Goal: Task Accomplishment & Management: Use online tool/utility

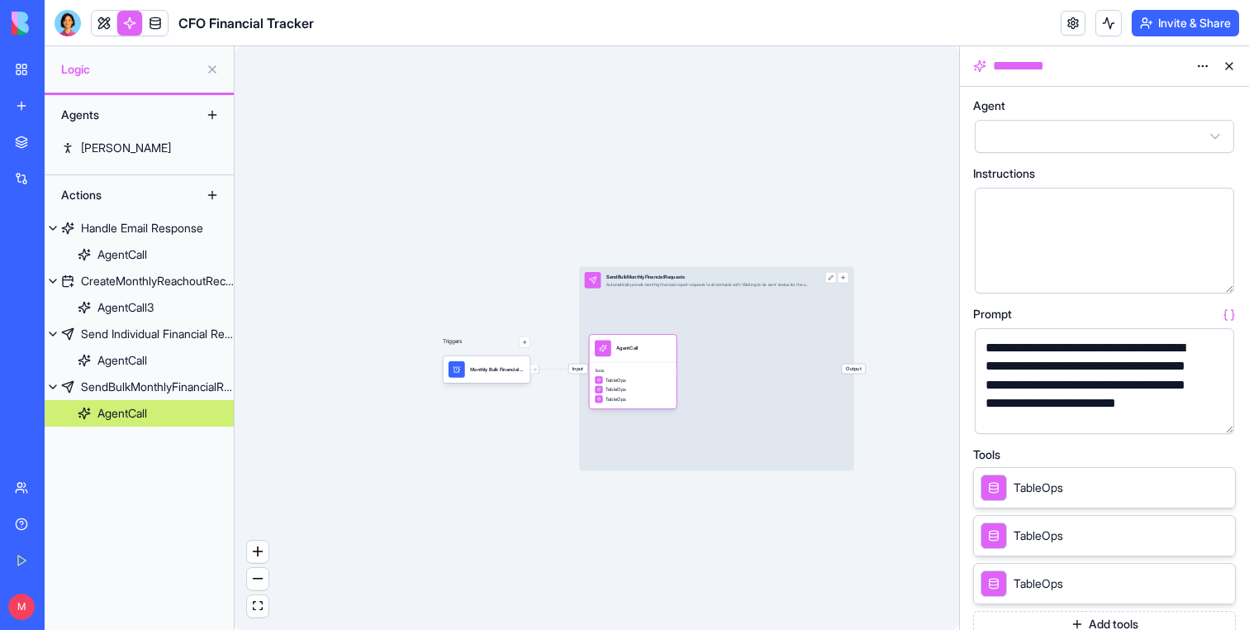
scroll to position [123, 0]
